Goal: Task Accomplishment & Management: Manage account settings

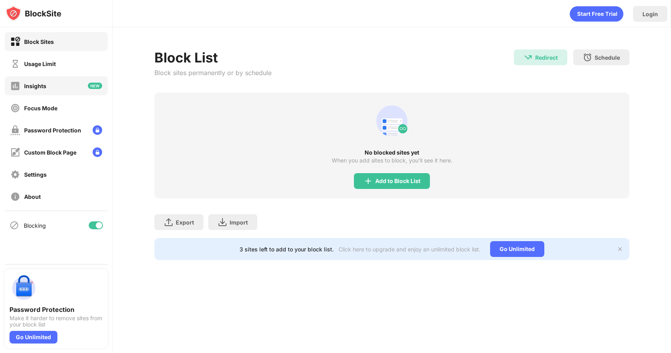
click at [42, 87] on div "Insights" at bounding box center [35, 86] width 22 height 7
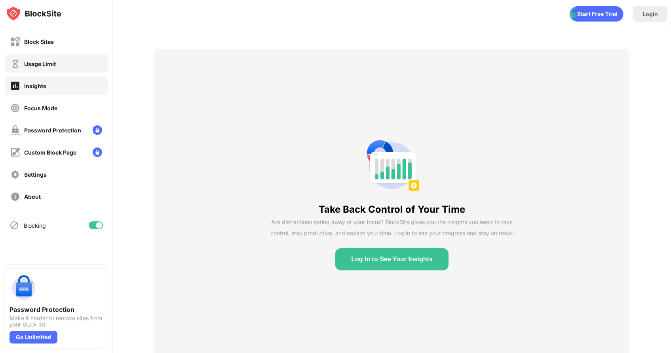
click at [68, 62] on div "Usage Limit" at bounding box center [56, 63] width 103 height 19
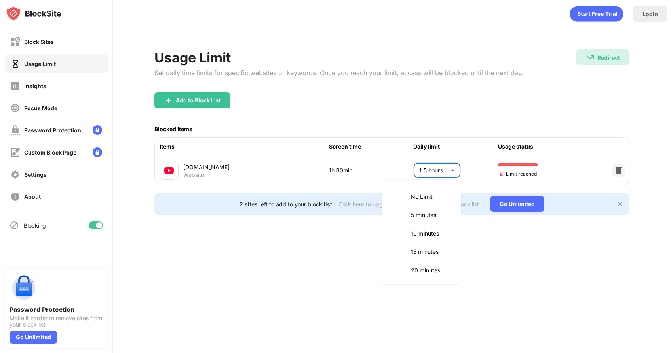
scroll to position [203, 0]
click at [425, 172] on body "Block Sites Usage Limit Insights Focus Mode Password Protection Custom Block Pa…" at bounding box center [335, 176] width 671 height 353
click at [425, 172] on div at bounding box center [335, 176] width 671 height 353
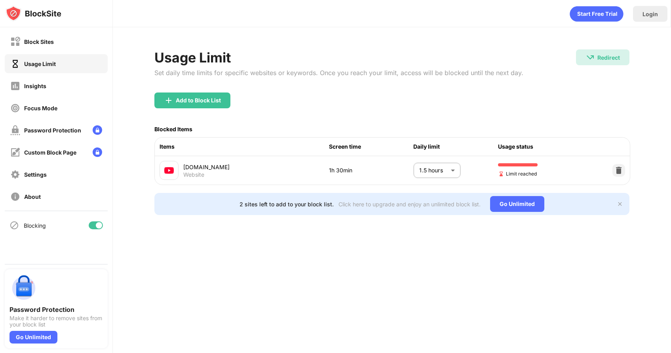
click at [385, 93] on div "Add to Block List" at bounding box center [391, 107] width 475 height 28
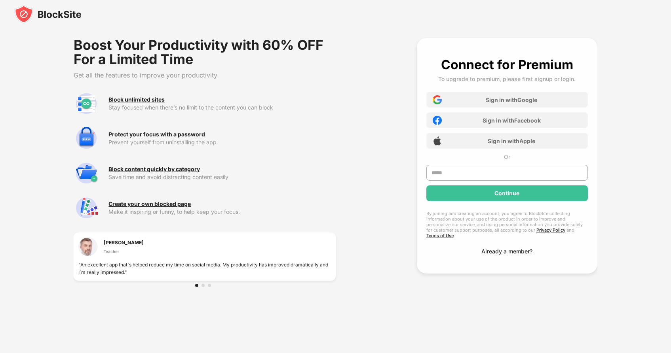
click at [206, 257] on div "[PERSON_NAME] Teacher" at bounding box center [204, 249] width 252 height 24
